Goal: Information Seeking & Learning: Learn about a topic

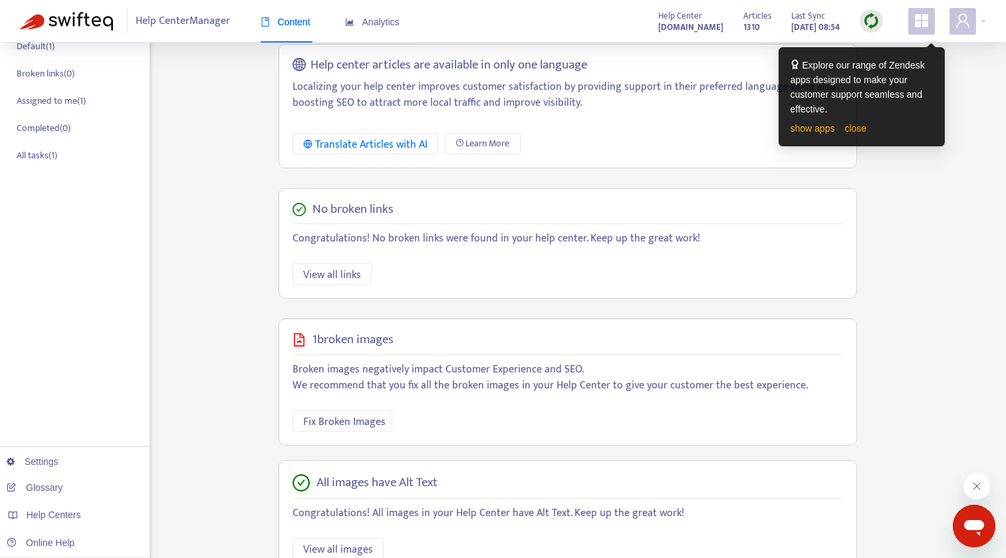
scroll to position [283, 0]
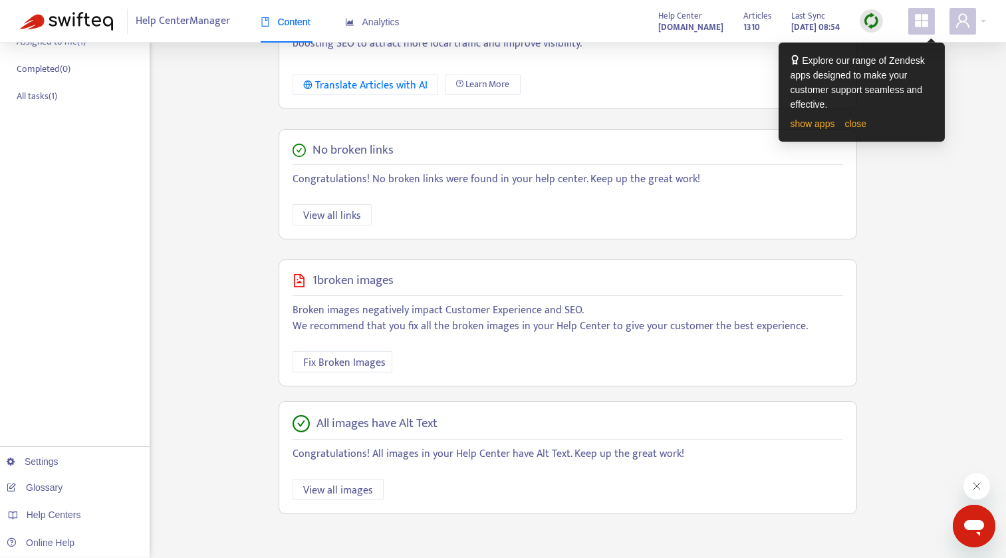
click at [872, 24] on img at bounding box center [871, 21] width 17 height 17
click at [862, 130] on div "show apps close" at bounding box center [862, 123] width 142 height 15
click at [860, 121] on link "close" at bounding box center [855, 123] width 22 height 11
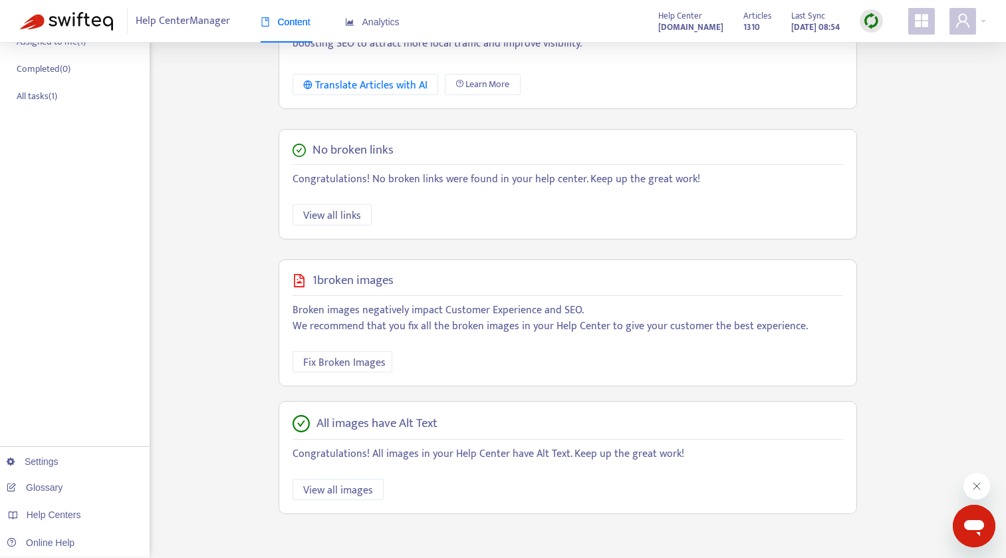
click at [870, 30] on div at bounding box center [871, 20] width 23 height 23
click at [894, 45] on link "Quick Sync" at bounding box center [898, 48] width 57 height 15
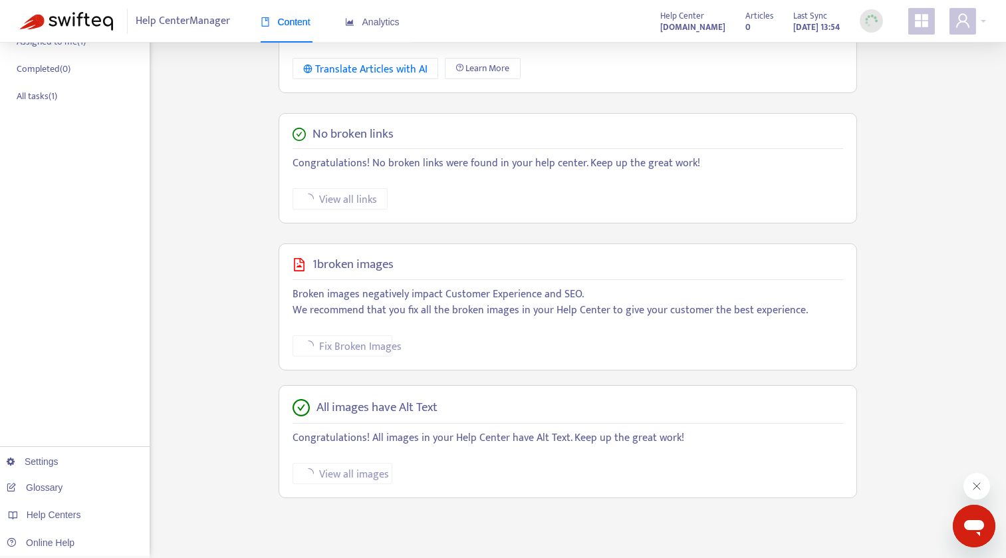
scroll to position [0, 0]
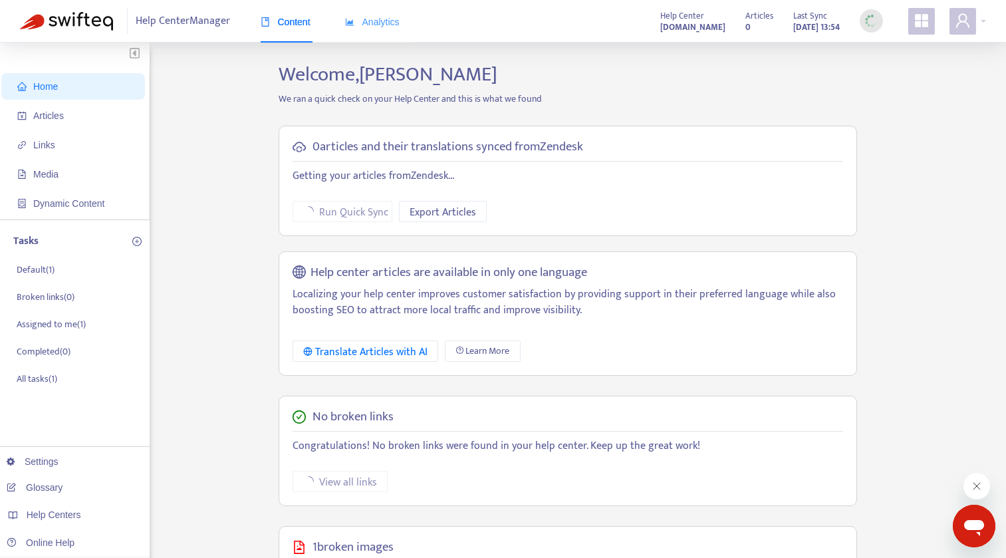
click at [377, 30] on div "Analytics" at bounding box center [372, 22] width 55 height 41
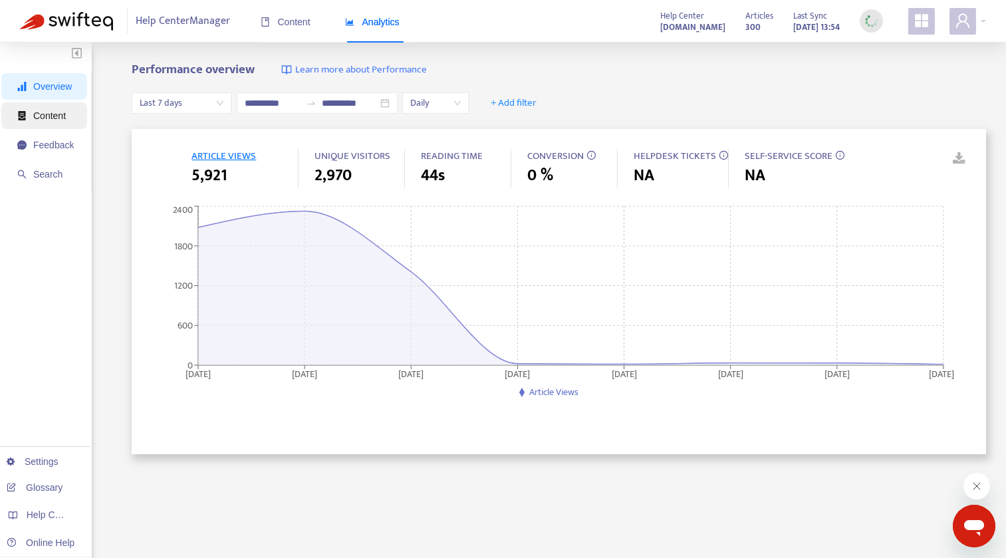
click at [52, 115] on span "Content" at bounding box center [49, 115] width 33 height 11
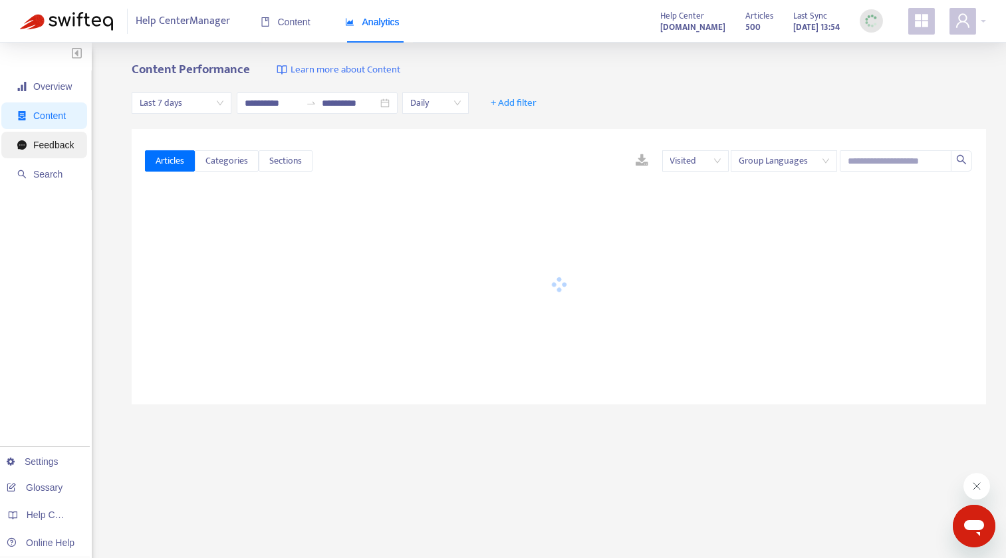
click at [52, 148] on span "Feedback" at bounding box center [53, 145] width 41 height 11
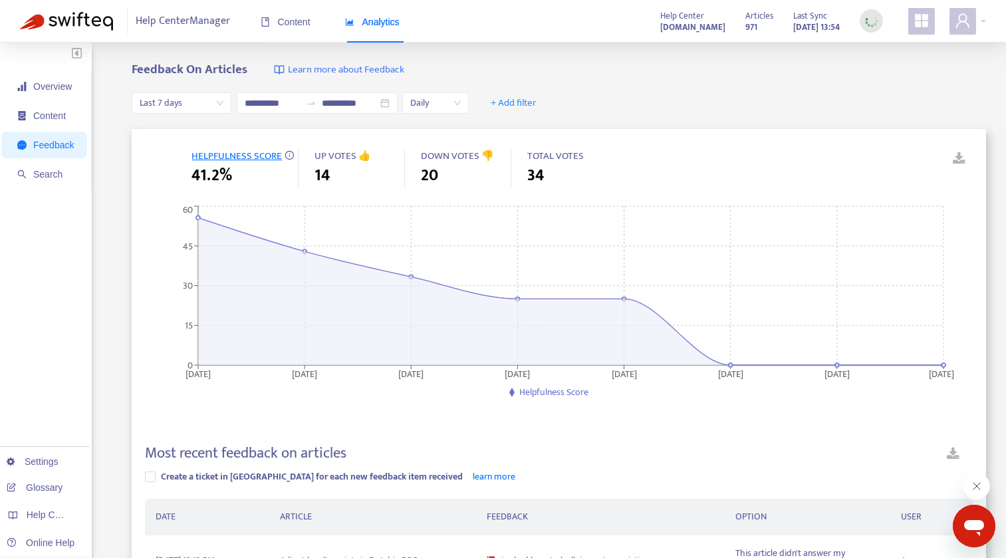
click at [227, 102] on div "Last 7 days" at bounding box center [182, 102] width 100 height 21
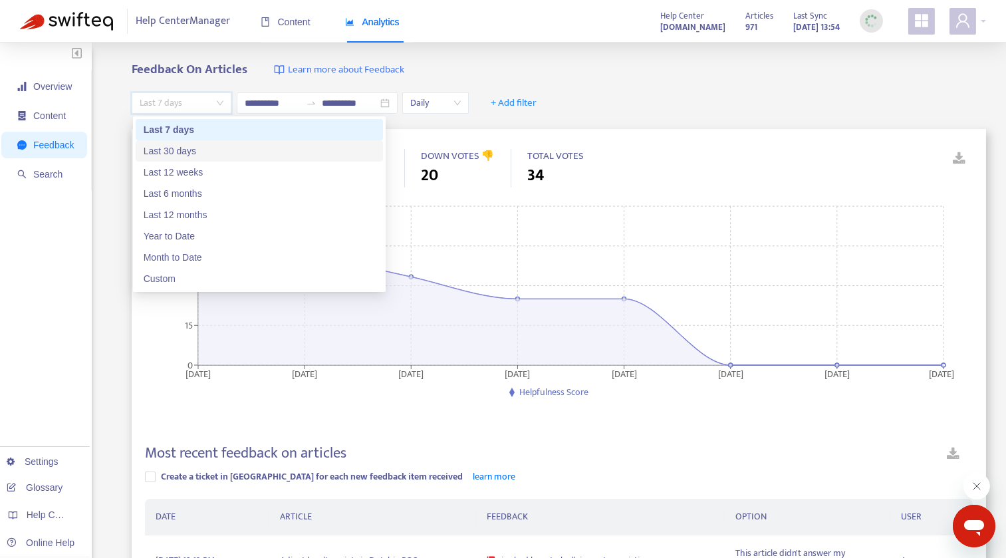
click at [209, 147] on div "Last 30 days" at bounding box center [259, 151] width 231 height 15
type input "**********"
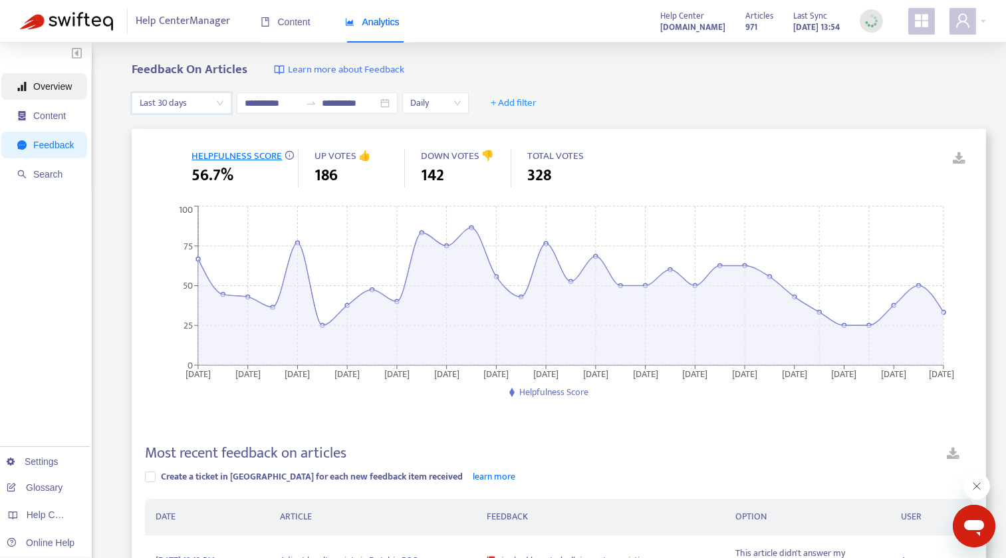
click at [61, 88] on span "Overview" at bounding box center [52, 86] width 39 height 11
